Goal: Information Seeking & Learning: Learn about a topic

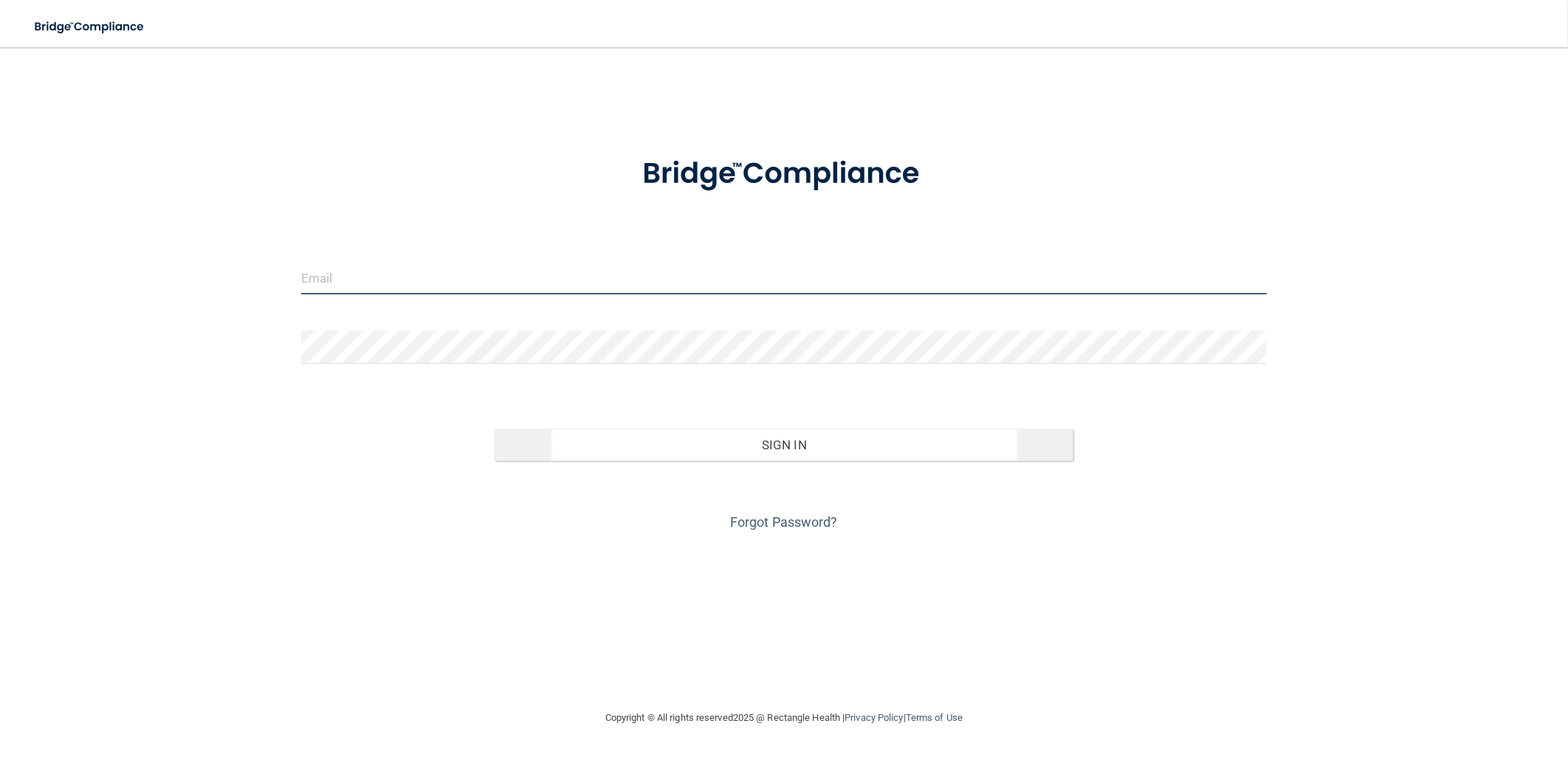
type input "[EMAIL_ADDRESS][DOMAIN_NAME]"
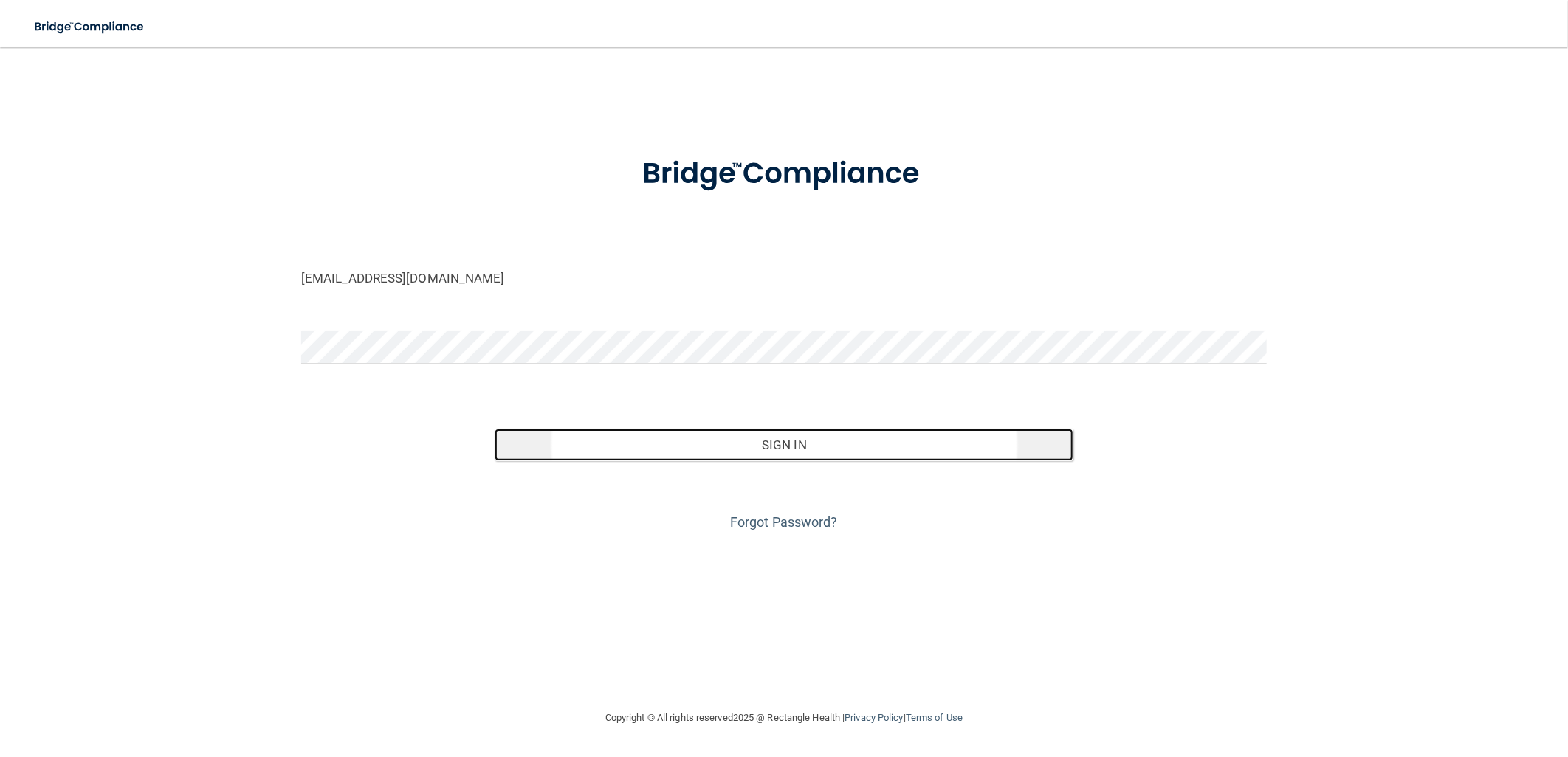
click at [763, 440] on button "Sign In" at bounding box center [784, 445] width 580 height 32
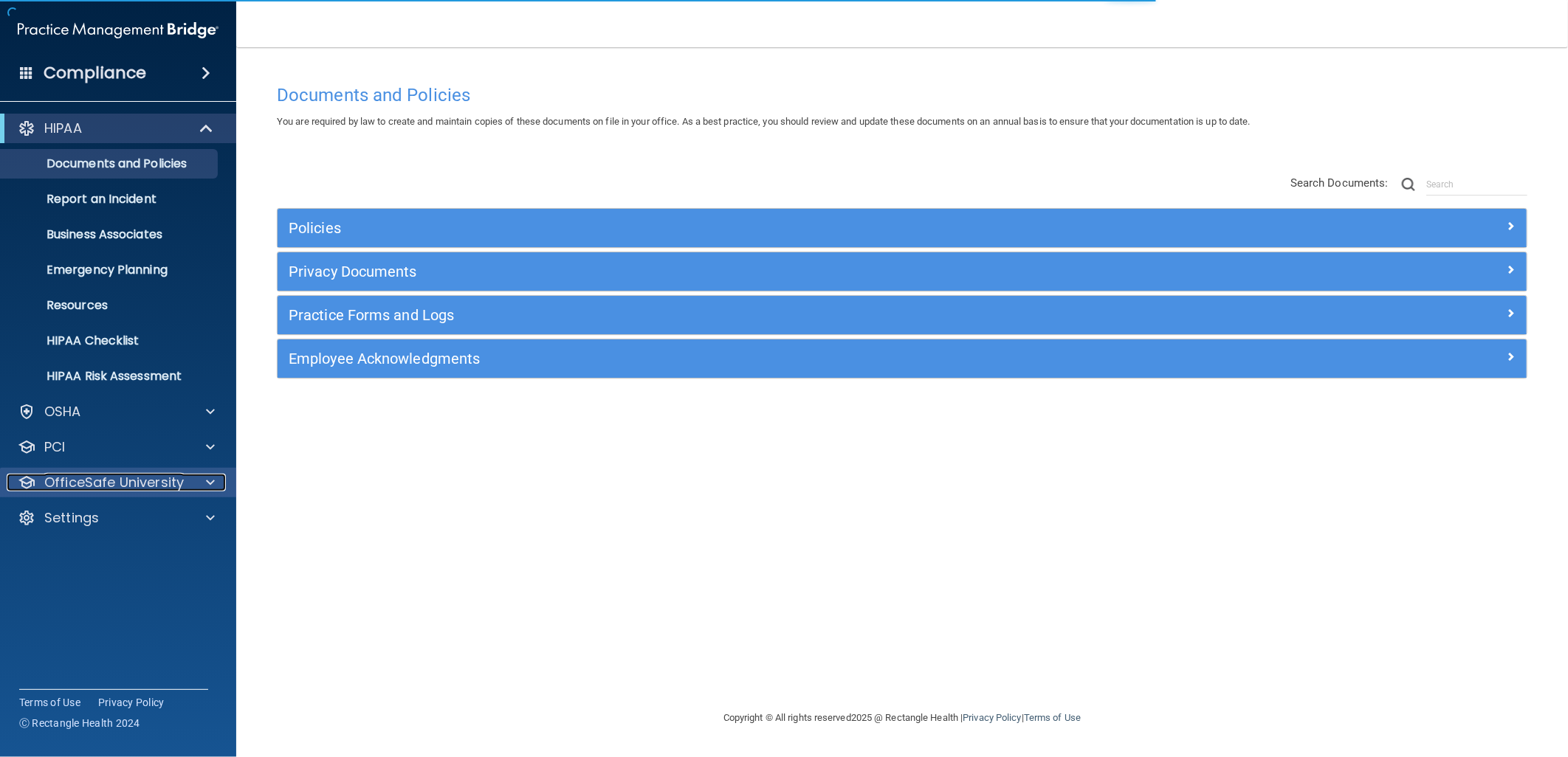
click at [193, 477] on div at bounding box center [208, 482] width 37 height 18
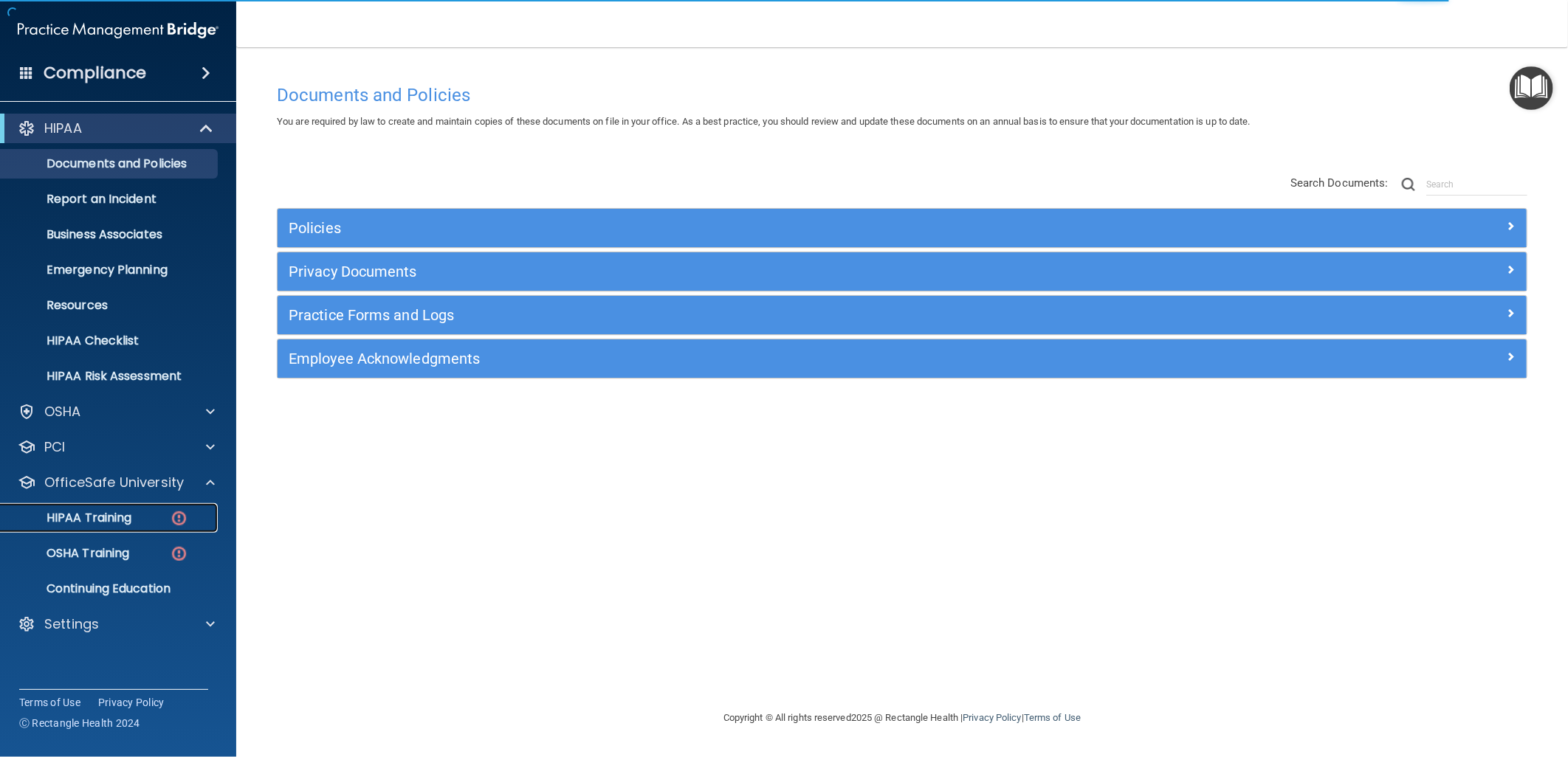
click at [122, 514] on p "HIPAA Training" at bounding box center [71, 517] width 122 height 14
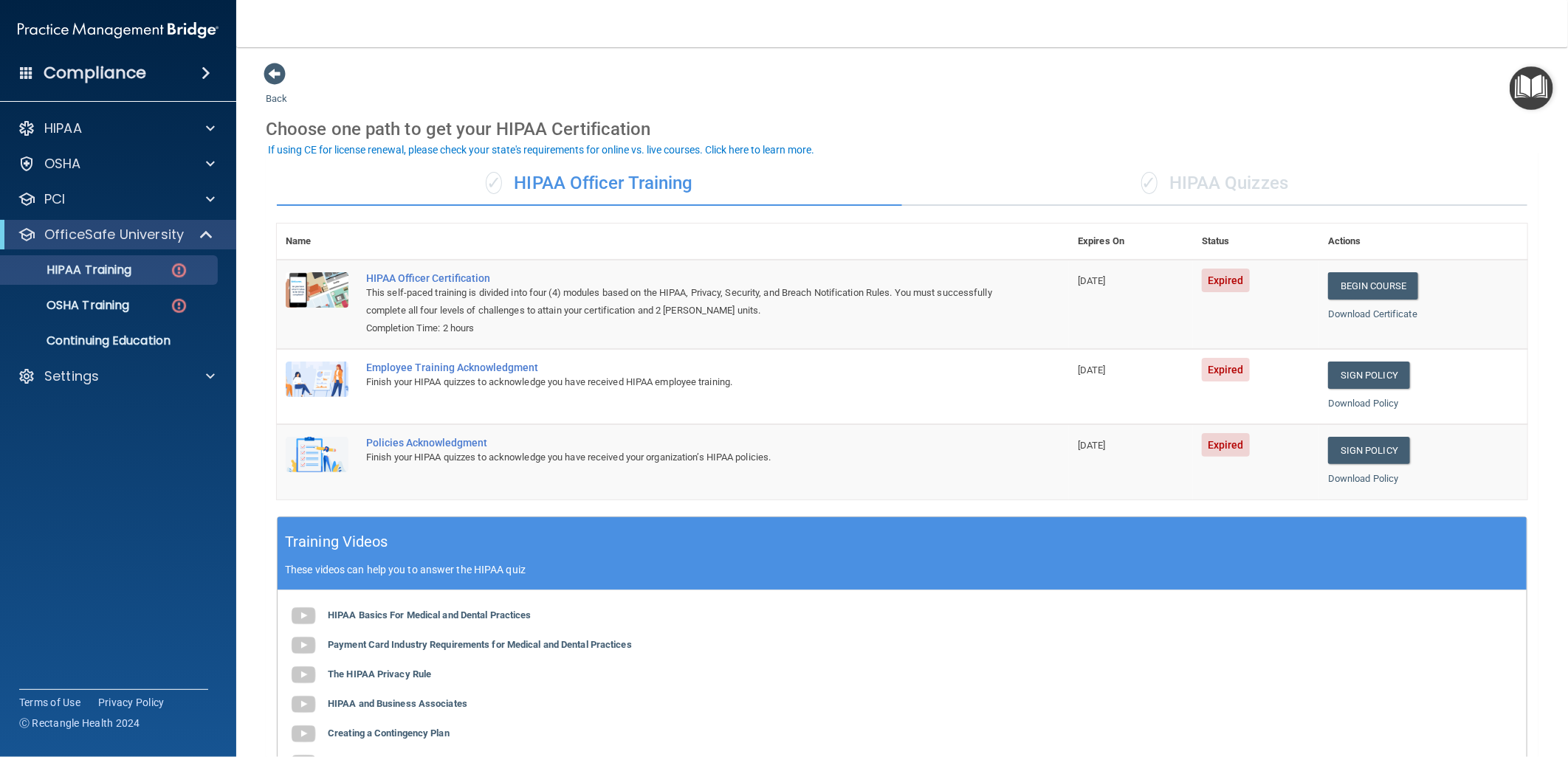
click at [1229, 197] on div "✓ HIPAA Quizzes" at bounding box center [1214, 183] width 625 height 44
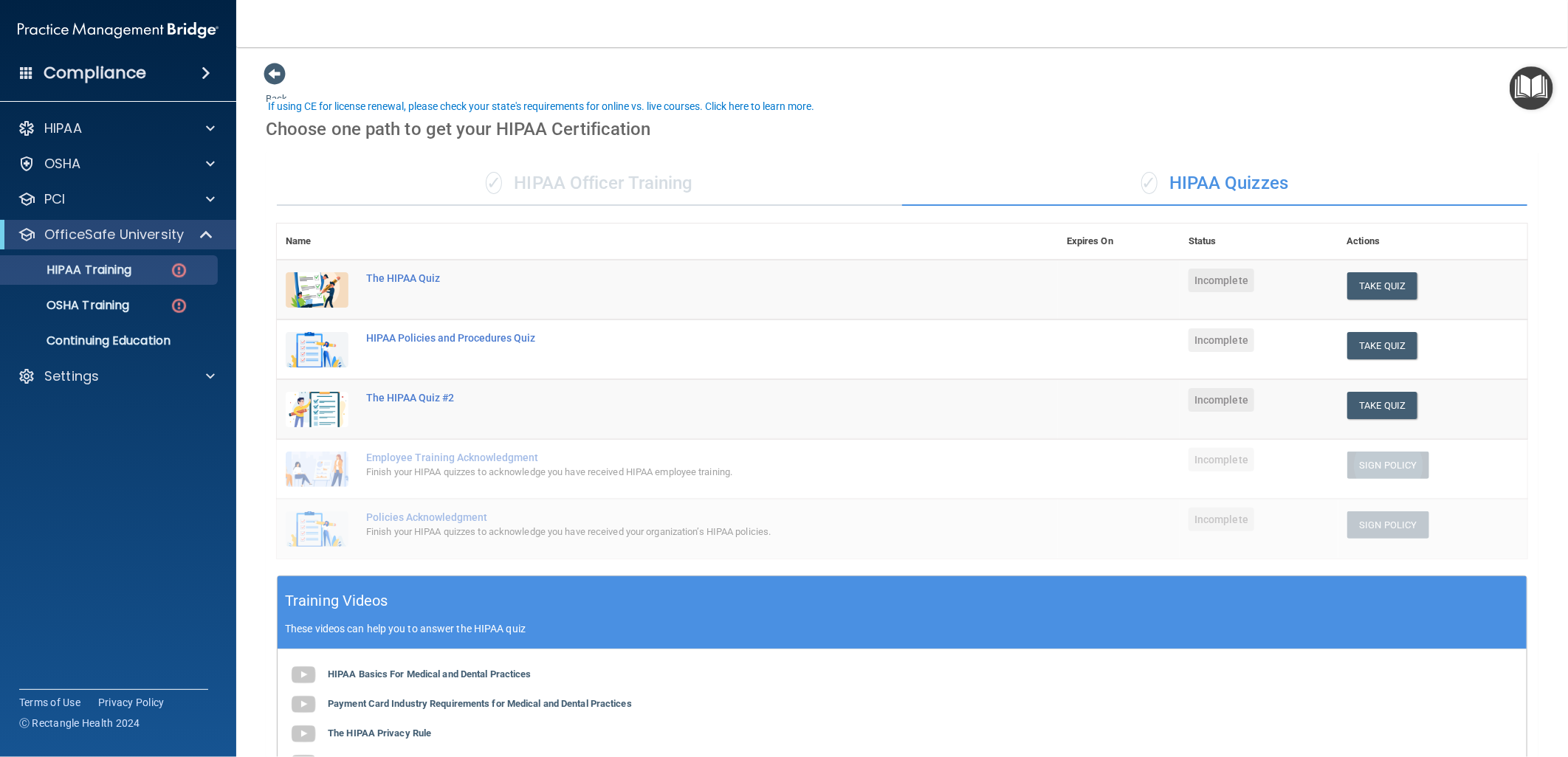
scroll to position [82, 0]
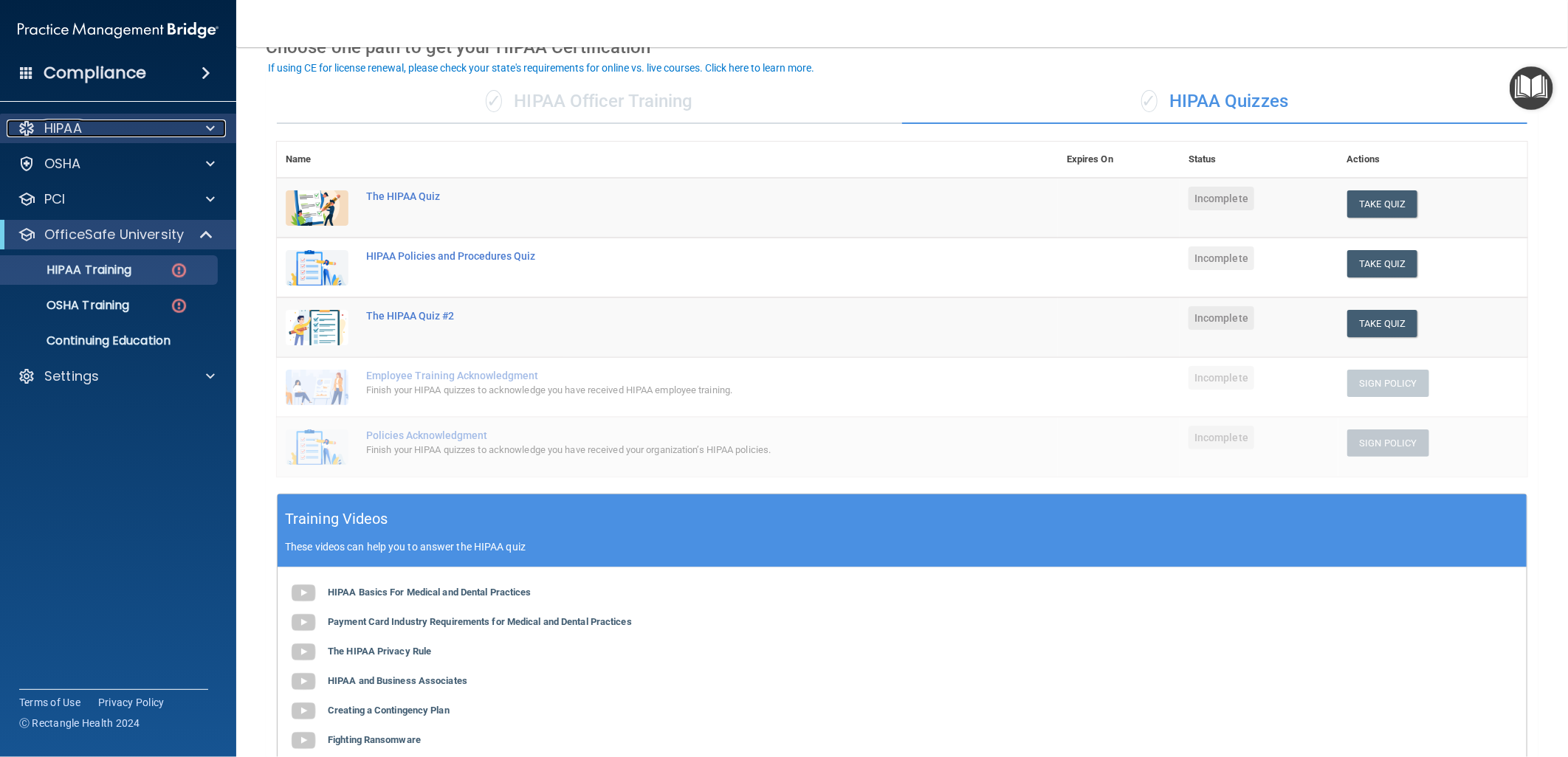
click at [186, 128] on div "HIPAA" at bounding box center [98, 128] width 183 height 18
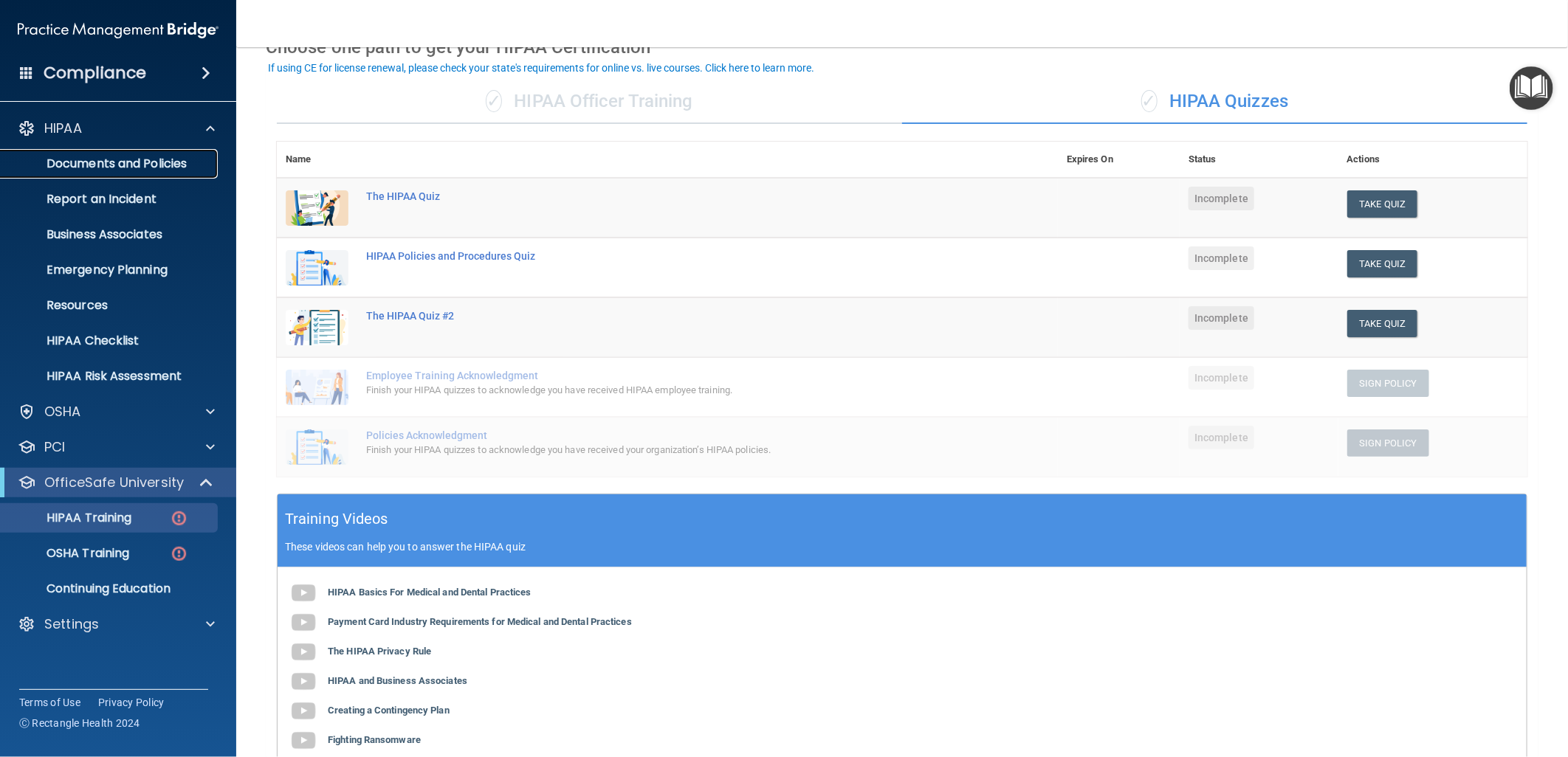
click at [160, 158] on p "Documents and Policies" at bounding box center [110, 163] width 201 height 14
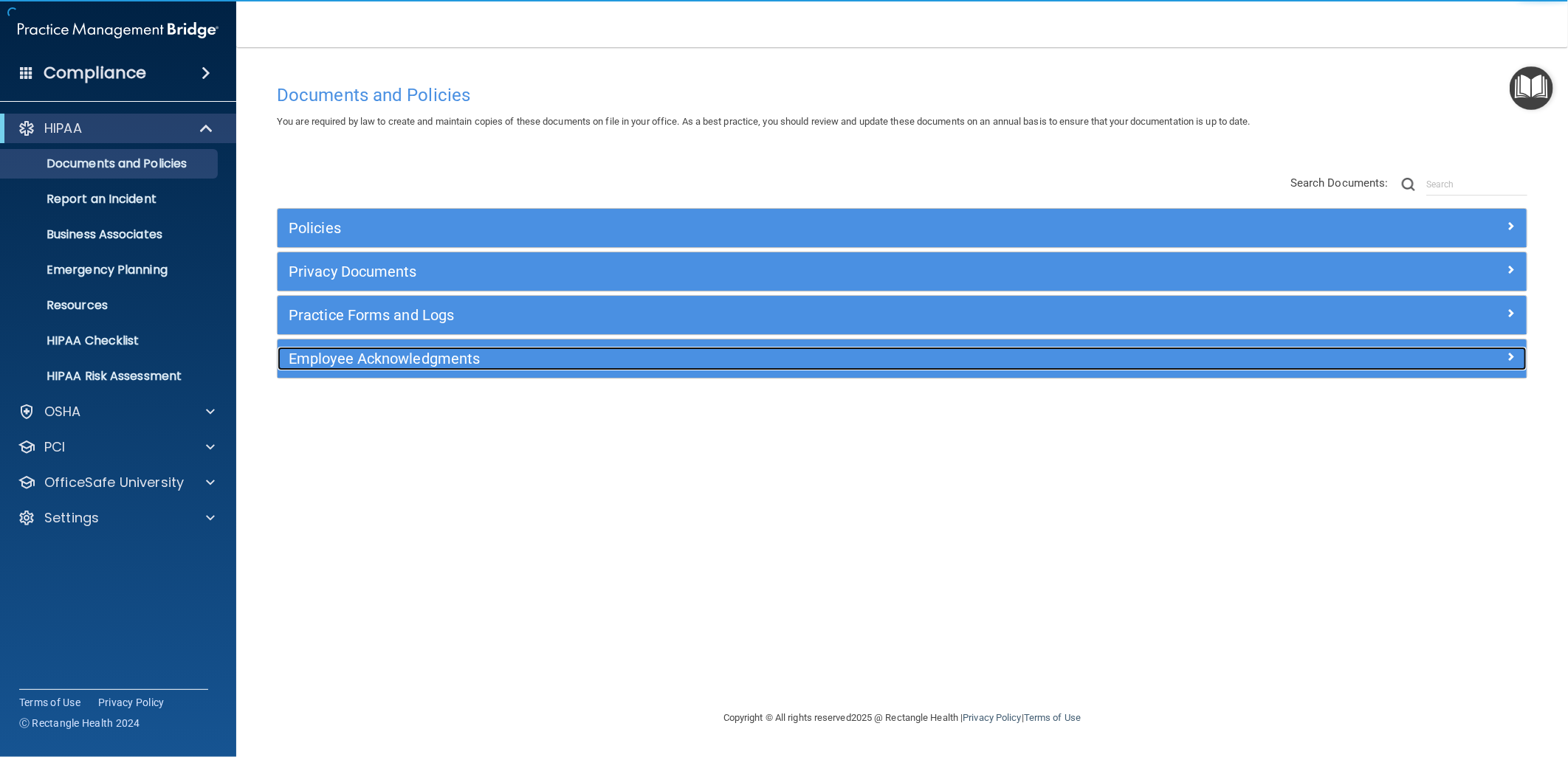
click at [460, 365] on h5 "Employee Acknowledgments" at bounding box center [746, 358] width 915 height 16
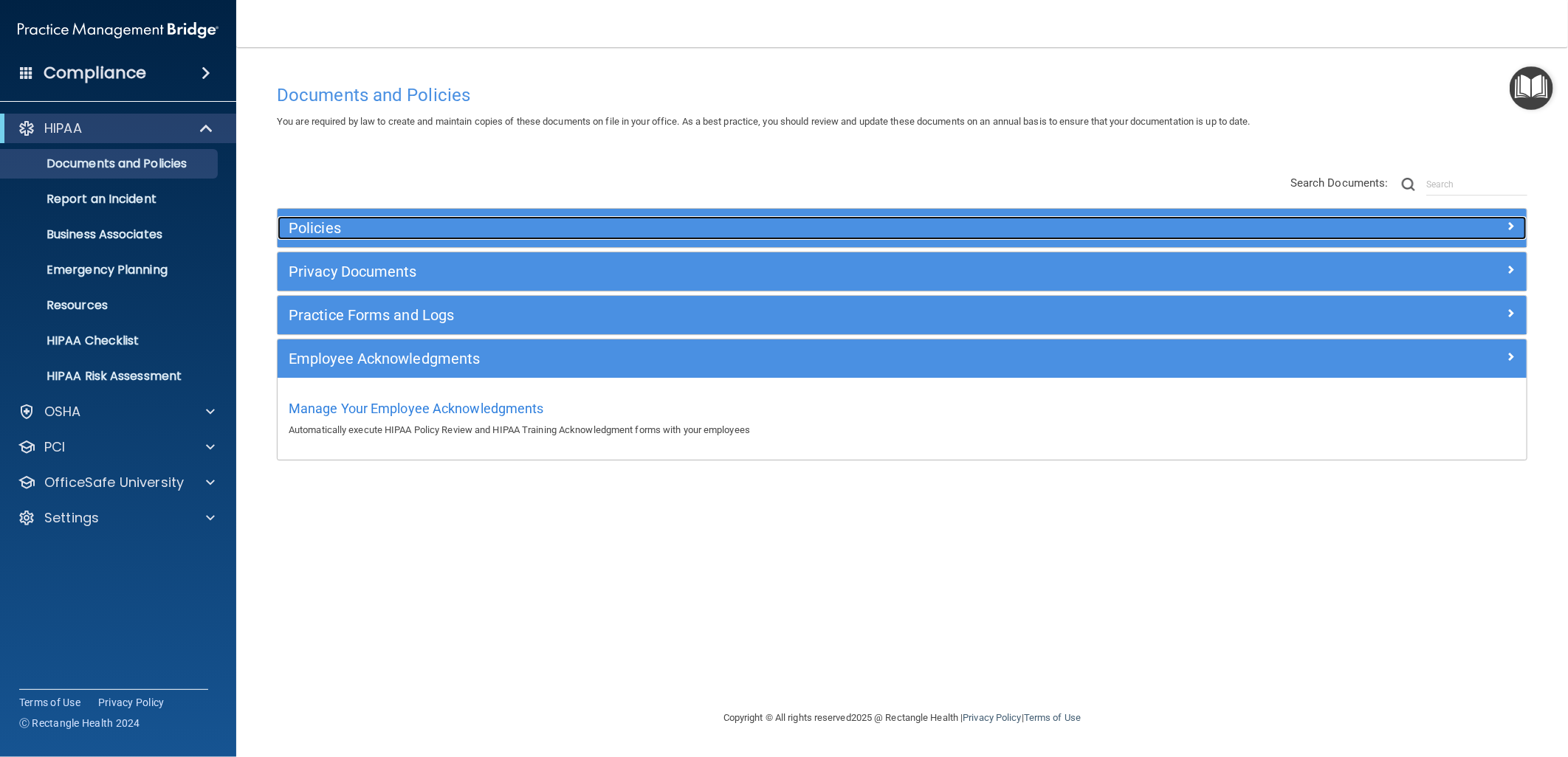
click at [591, 237] on div "Policies" at bounding box center [746, 227] width 937 height 24
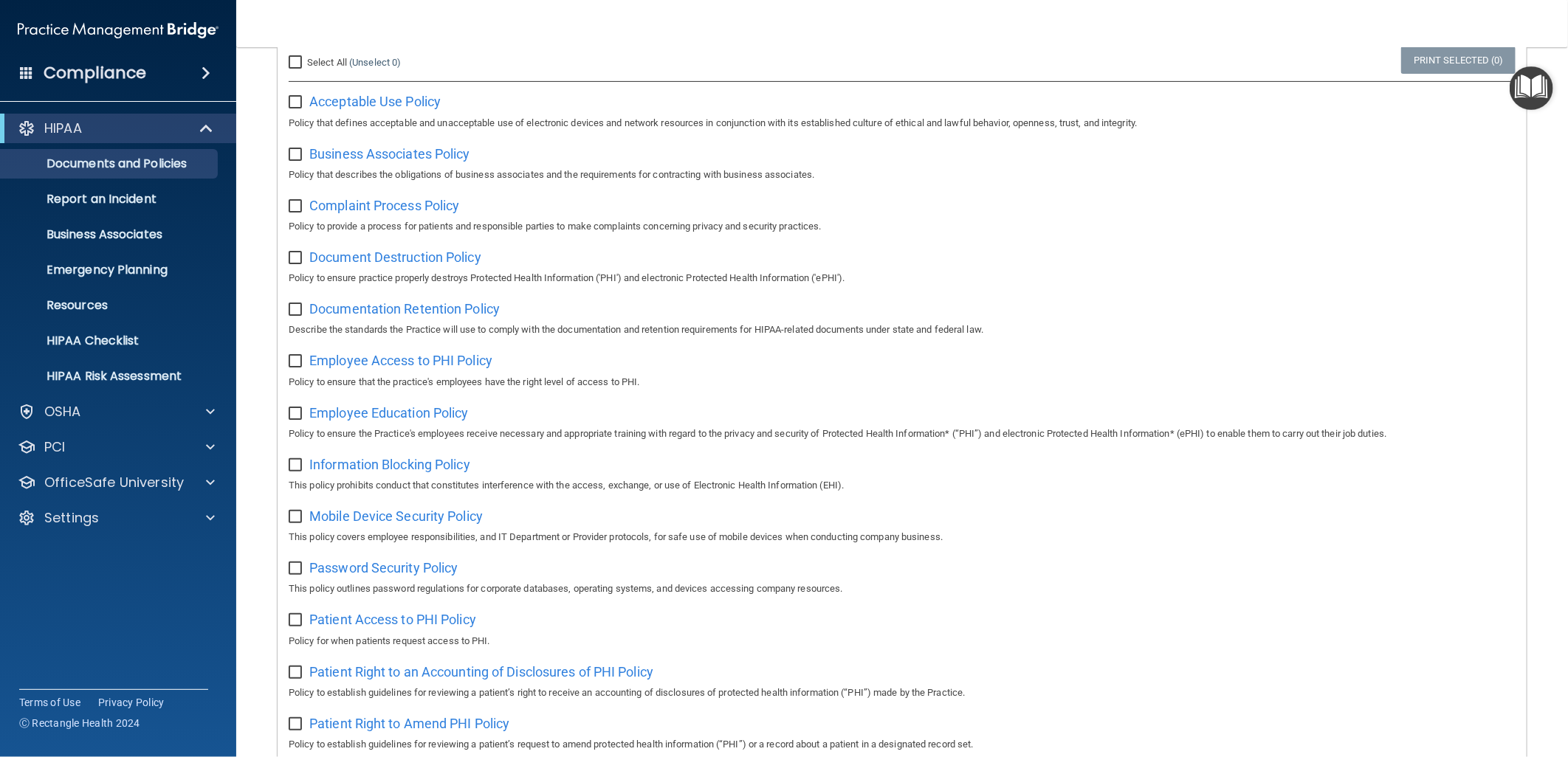
scroll to position [82, 0]
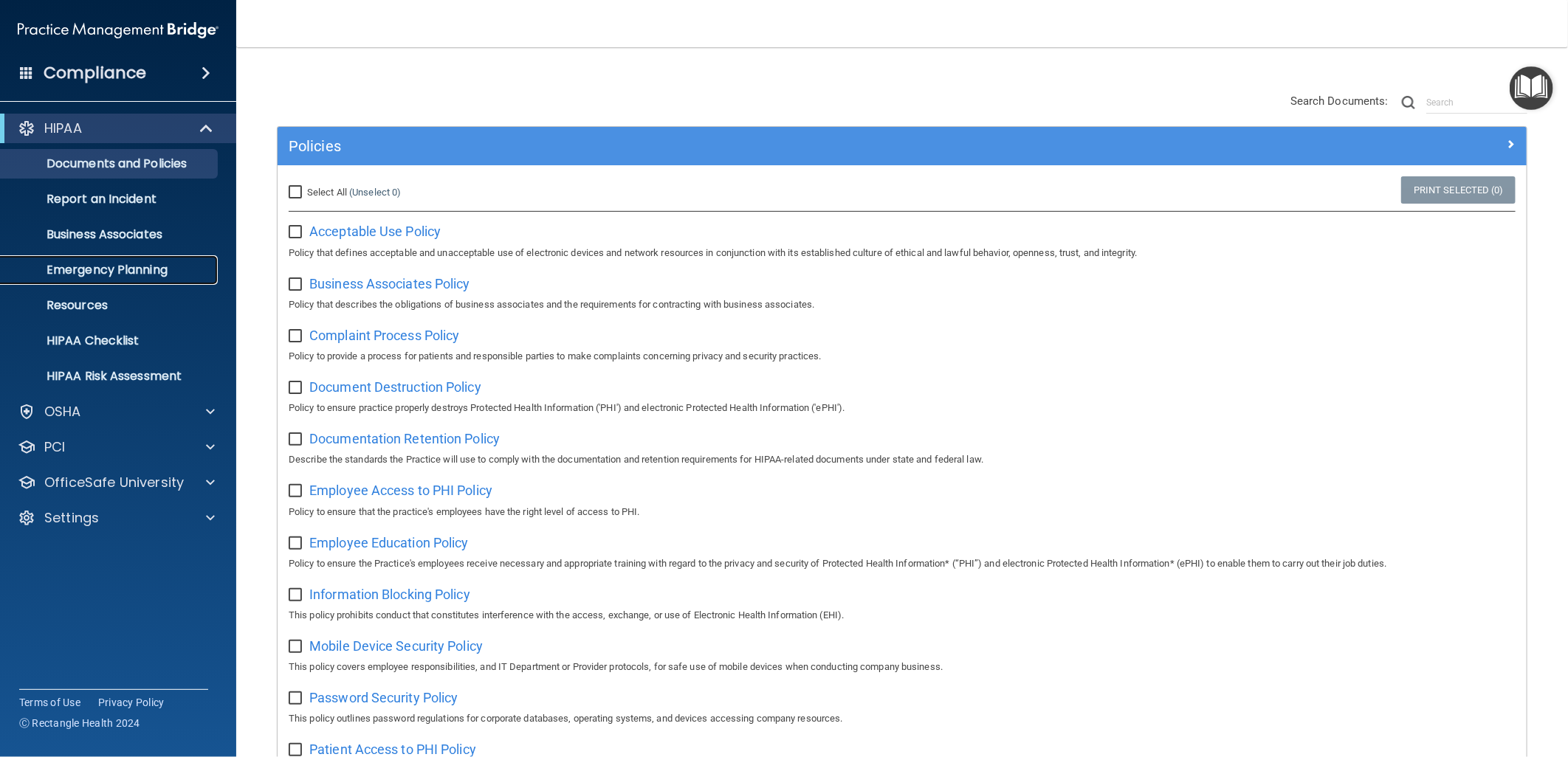
click at [98, 260] on link "Emergency Planning" at bounding box center [101, 269] width 232 height 30
